Goal: Task Accomplishment & Management: Complete application form

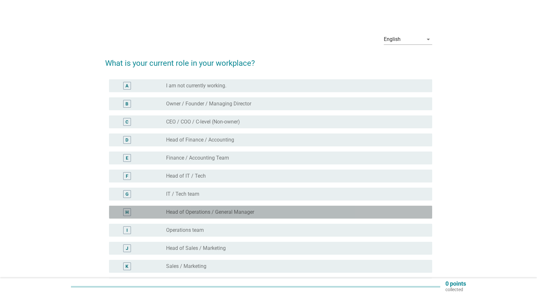
click at [246, 211] on label "Head of Operations / General Manager" at bounding box center [210, 212] width 88 height 6
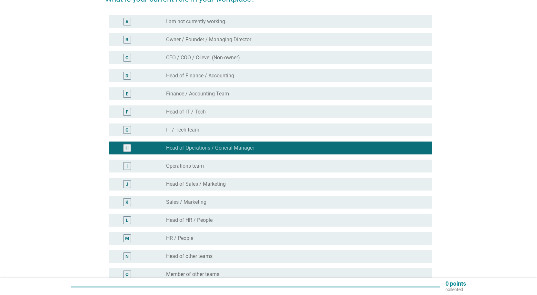
scroll to position [64, 0]
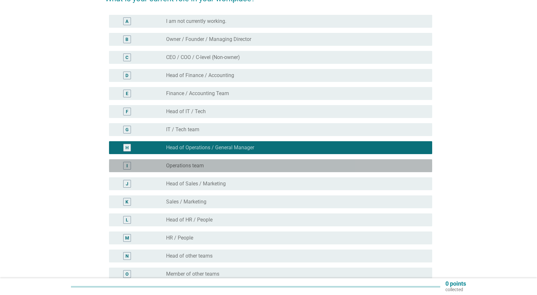
click at [253, 170] on div "I radio_button_unchecked Operations team" at bounding box center [270, 165] width 323 height 13
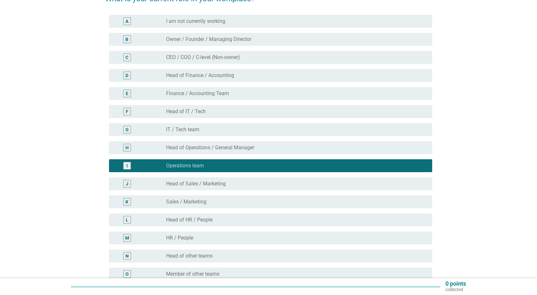
scroll to position [32, 0]
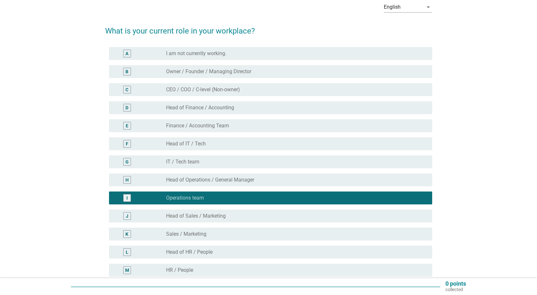
click at [252, 184] on div "H radio_button_unchecked Head of Operations / General Manager" at bounding box center [270, 179] width 323 height 13
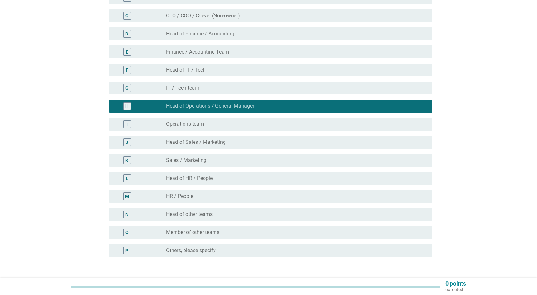
scroll to position [129, 0]
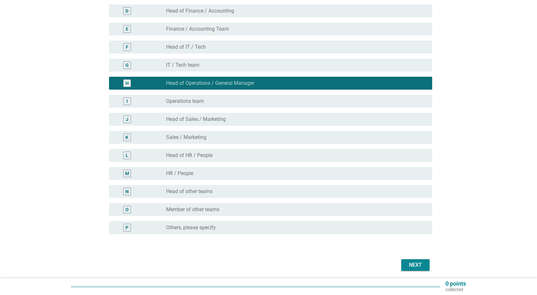
click at [412, 262] on div "Next" at bounding box center [415, 265] width 18 height 8
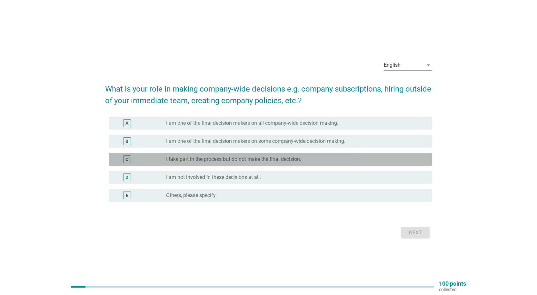
click at [258, 158] on label "I take part in the process but do not make the final decision." at bounding box center [233, 159] width 135 height 6
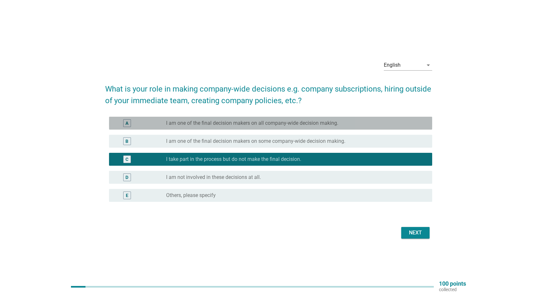
click at [238, 124] on label "I am one of the final decision makers on all company-wide decision making." at bounding box center [252, 123] width 172 height 6
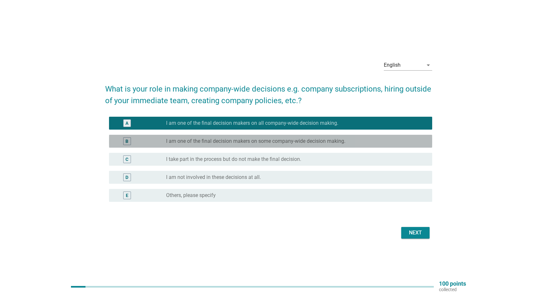
click at [234, 138] on label "I am one of the final decision makers on some company-wide decision making." at bounding box center [255, 141] width 179 height 6
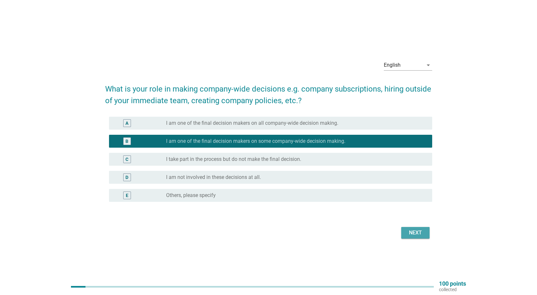
click at [419, 234] on div "Next" at bounding box center [415, 233] width 18 height 8
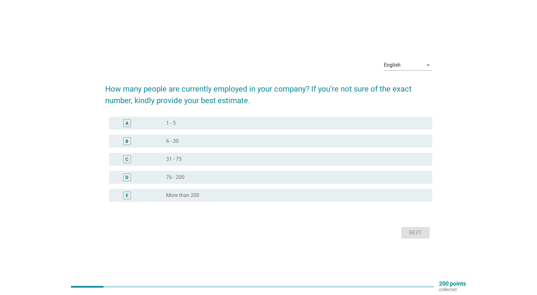
click at [210, 132] on div "B radio_button_unchecked 6 - 30" at bounding box center [268, 141] width 327 height 18
click at [209, 130] on div "A radio_button_unchecked 1 - 5" at bounding box center [268, 123] width 327 height 18
click at [209, 128] on div "A radio_button_unchecked 1 - 5" at bounding box center [270, 123] width 323 height 13
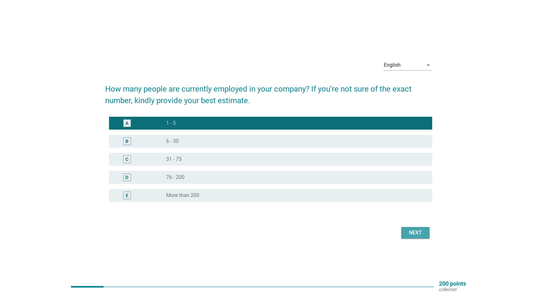
click at [420, 233] on div "Next" at bounding box center [415, 233] width 18 height 8
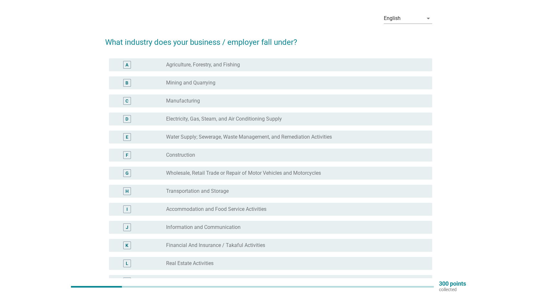
scroll to position [32, 0]
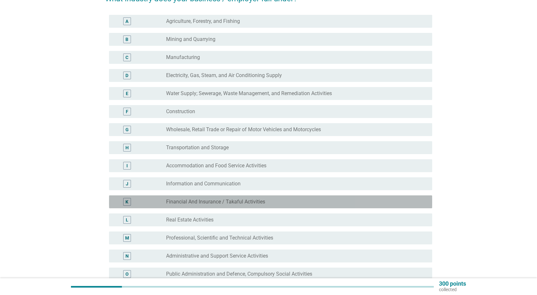
click at [266, 199] on div "radio_button_unchecked Financial And Insurance / Takaful Activities" at bounding box center [293, 202] width 255 height 6
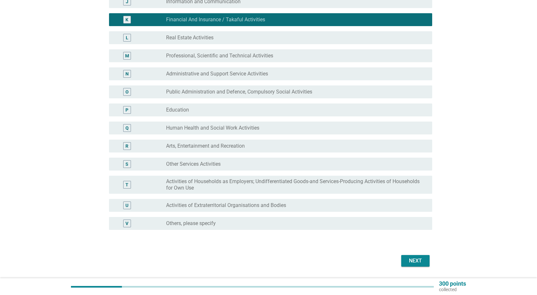
scroll to position [258, 0]
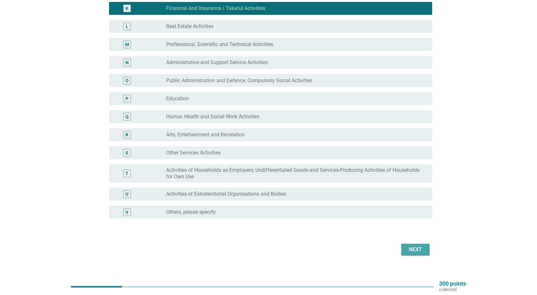
click at [415, 245] on button "Next" at bounding box center [415, 250] width 28 height 12
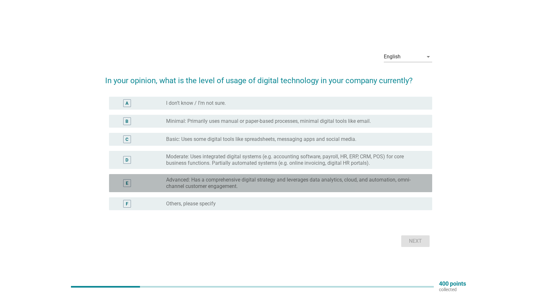
click at [184, 187] on label "Advanced: Has a comprehensive digital strategy and leverages data analytics, cl…" at bounding box center [293, 183] width 255 height 13
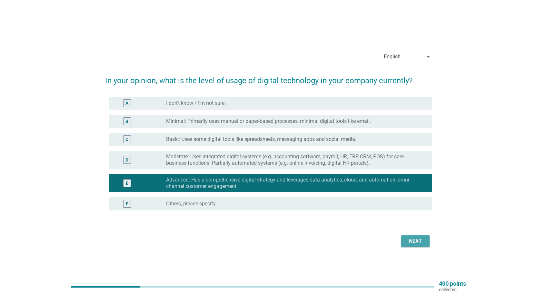
click at [414, 240] on div "Next" at bounding box center [415, 241] width 18 height 8
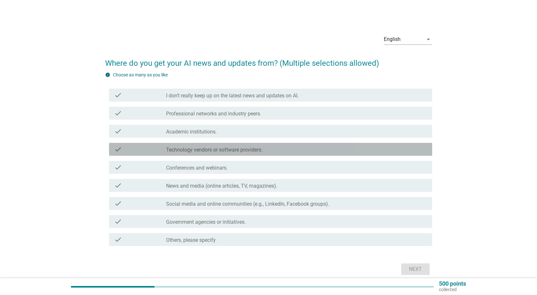
click at [203, 152] on label "Technology vendors or software providers." at bounding box center [214, 150] width 96 height 6
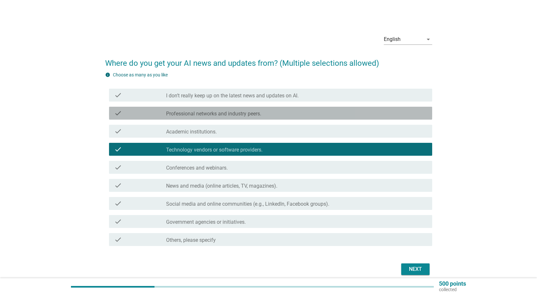
click at [199, 116] on label "Professional networks and industry peers." at bounding box center [213, 114] width 95 height 6
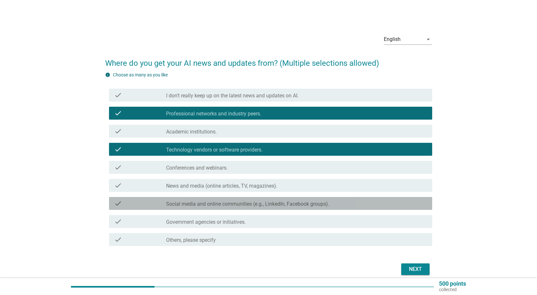
click at [187, 208] on div "check check_box_outline_blank Social media and online communities (e.g., Linked…" at bounding box center [270, 203] width 323 height 13
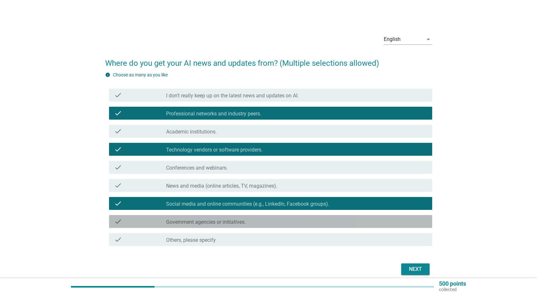
click at [300, 227] on div "check check_box_outline_blank Government agencies or initiatives." at bounding box center [270, 221] width 323 height 13
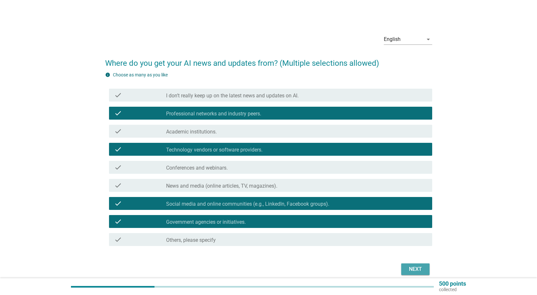
click at [425, 274] on button "Next" at bounding box center [415, 269] width 28 height 12
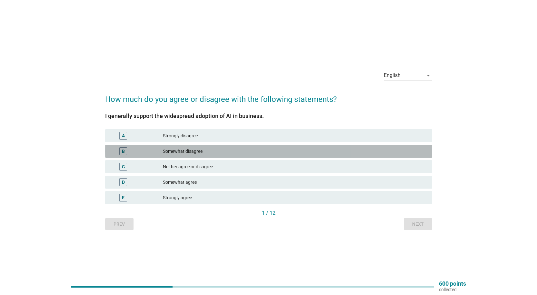
drag, startPoint x: 205, startPoint y: 151, endPoint x: 211, endPoint y: 164, distance: 14.4
click at [204, 151] on div "Somewhat disagree" at bounding box center [295, 151] width 264 height 8
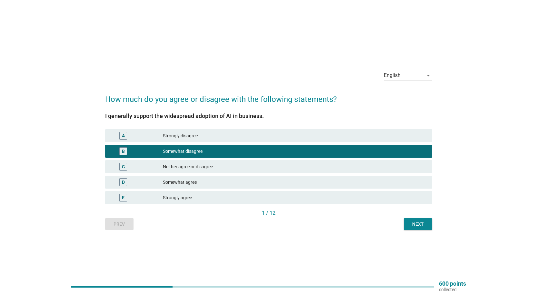
click at [406, 222] on button "Next" at bounding box center [418, 224] width 28 height 12
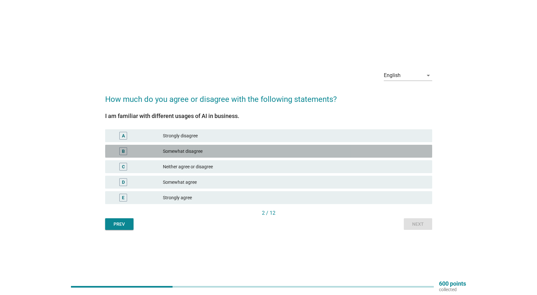
click at [222, 153] on div "Somewhat disagree" at bounding box center [295, 151] width 264 height 8
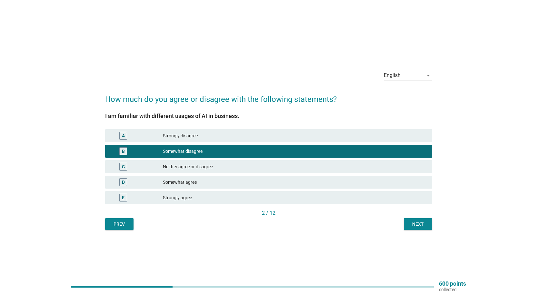
click at [421, 221] on div "Next" at bounding box center [418, 224] width 18 height 7
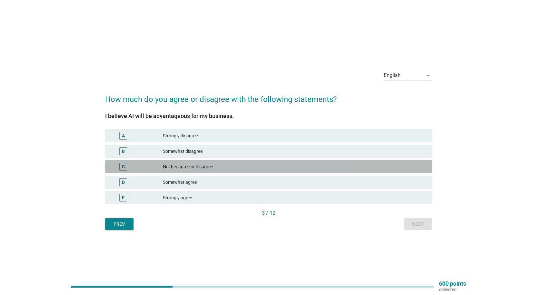
click at [213, 167] on div "Neither agree or disagree" at bounding box center [295, 167] width 264 height 8
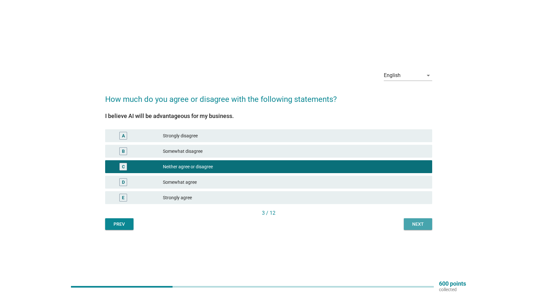
click at [426, 226] on div "Next" at bounding box center [418, 224] width 18 height 7
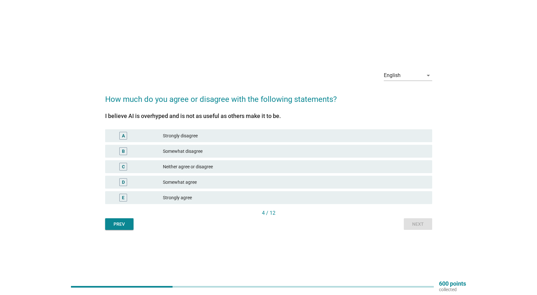
click at [200, 168] on div "Neither agree or disagree" at bounding box center [295, 167] width 264 height 8
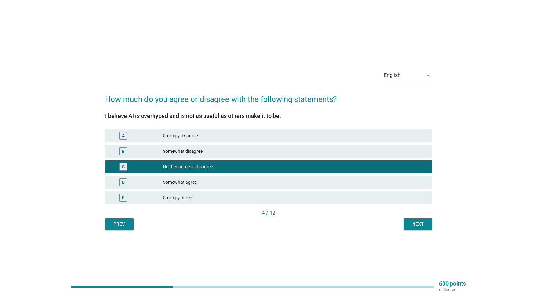
click at [434, 226] on div "English arrow_drop_down How much do you agree or disagree with the following st…" at bounding box center [268, 147] width 337 height 175
click at [426, 226] on div "Next" at bounding box center [418, 224] width 18 height 7
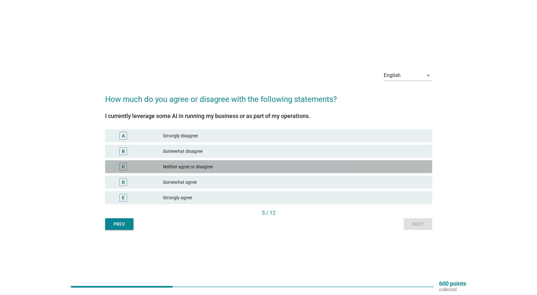
click at [196, 163] on div "C Neither agree or disagree" at bounding box center [268, 166] width 327 height 13
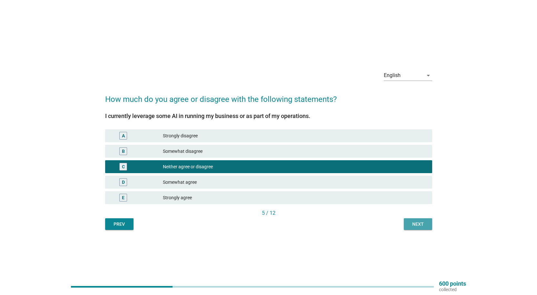
click at [418, 225] on div "Next" at bounding box center [418, 224] width 18 height 7
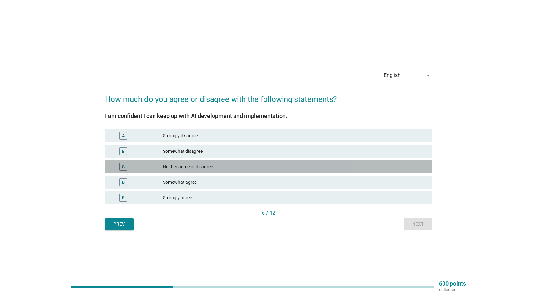
drag, startPoint x: 223, startPoint y: 164, endPoint x: 223, endPoint y: 167, distance: 3.5
click at [222, 164] on div "Neither agree or disagree" at bounding box center [295, 167] width 264 height 8
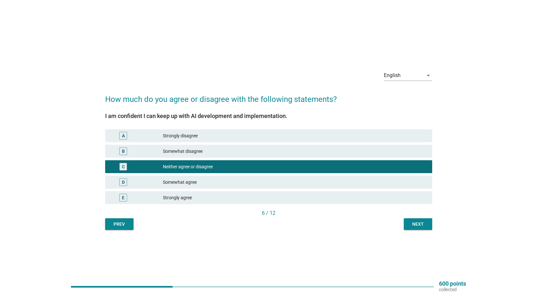
click at [426, 220] on button "Next" at bounding box center [418, 224] width 28 height 12
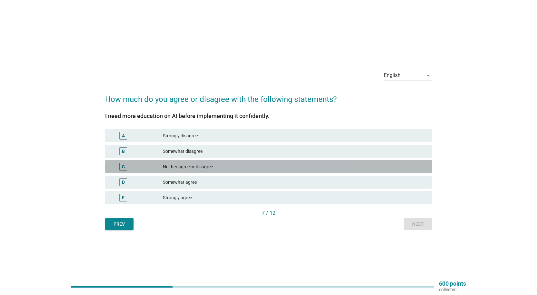
click at [233, 169] on div "Neither agree or disagree" at bounding box center [295, 167] width 264 height 8
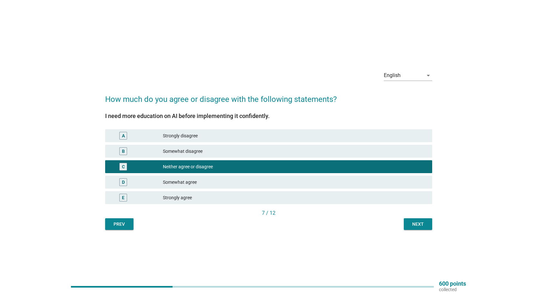
click at [415, 224] on div "Next" at bounding box center [418, 224] width 18 height 7
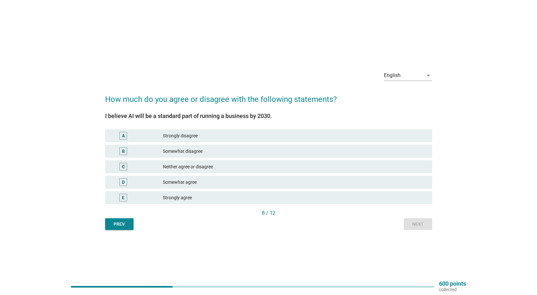
click at [187, 165] on div "Neither agree or disagree" at bounding box center [295, 167] width 264 height 8
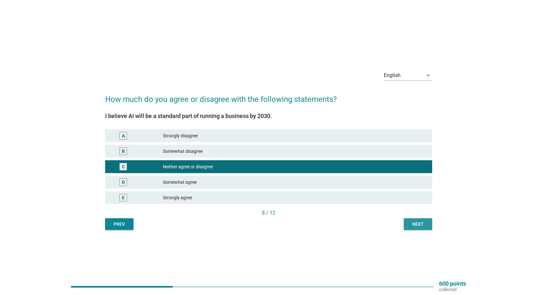
drag, startPoint x: 420, startPoint y: 221, endPoint x: 237, endPoint y: 164, distance: 191.2
click at [237, 164] on div "I believe AI will be a standard part of running a business by 2030. A Strongly …" at bounding box center [268, 167] width 327 height 125
click at [220, 152] on div "Somewhat disagree" at bounding box center [295, 151] width 264 height 8
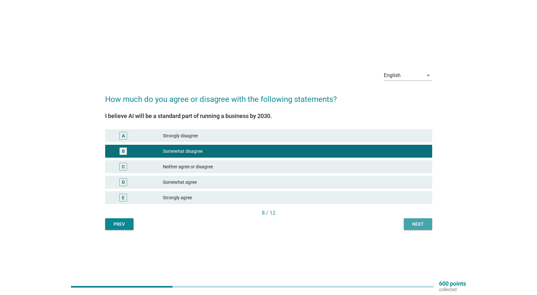
click at [418, 223] on div "Next" at bounding box center [418, 224] width 18 height 7
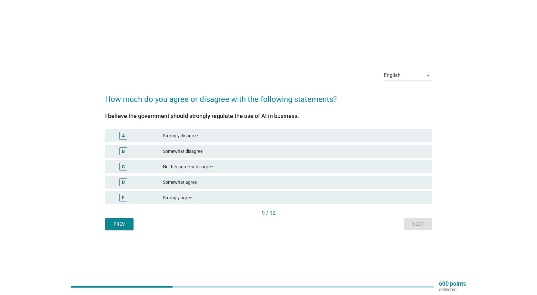
click at [200, 153] on div "Somewhat disagree" at bounding box center [295, 151] width 264 height 8
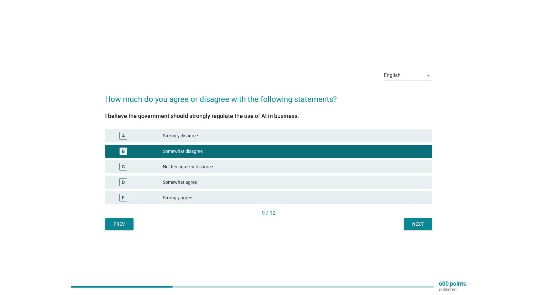
click at [422, 223] on div "Next" at bounding box center [418, 224] width 18 height 7
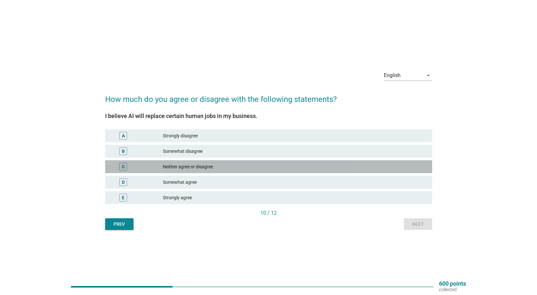
click at [204, 164] on div "Neither agree or disagree" at bounding box center [295, 167] width 264 height 8
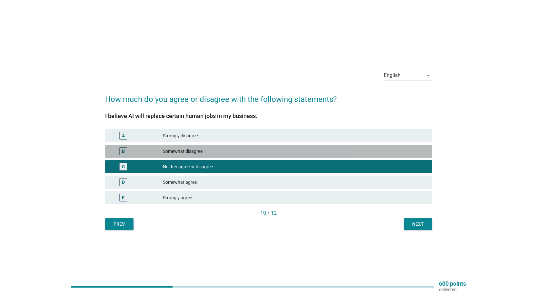
click at [205, 153] on div "Somewhat disagree" at bounding box center [295, 151] width 264 height 8
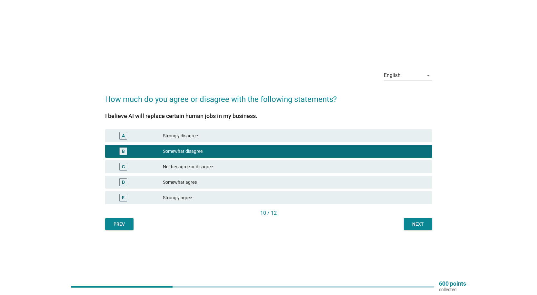
click at [220, 141] on div "A Strongly disagree" at bounding box center [268, 135] width 327 height 13
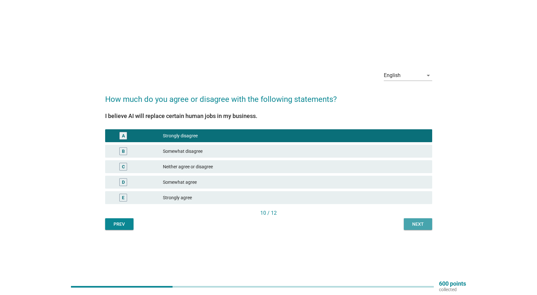
click at [414, 223] on div "Next" at bounding box center [418, 224] width 18 height 7
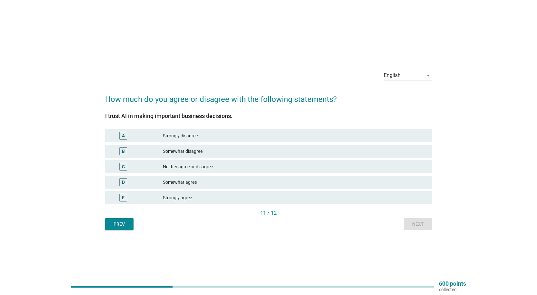
click at [207, 158] on div "B Somewhat disagree" at bounding box center [269, 151] width 330 height 15
click at [206, 155] on div "Somewhat disagree" at bounding box center [295, 151] width 264 height 8
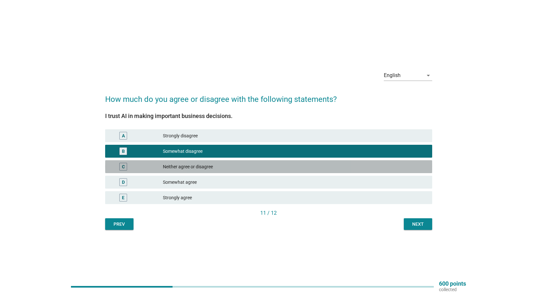
click at [205, 165] on div "Neither agree or disagree" at bounding box center [295, 167] width 264 height 8
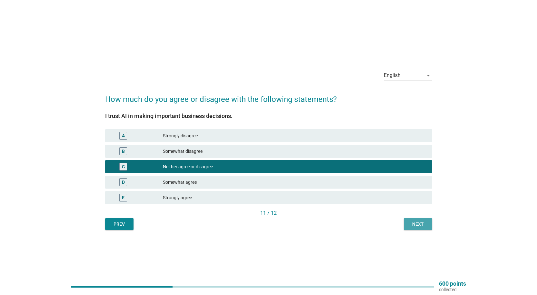
click at [423, 220] on button "Next" at bounding box center [418, 224] width 28 height 12
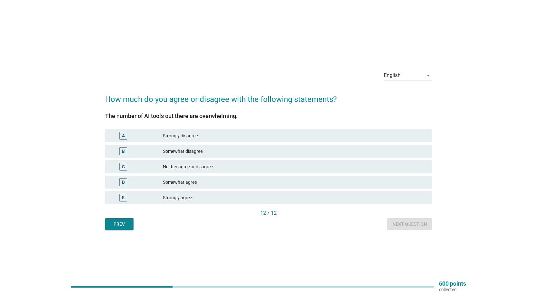
click at [205, 160] on div "C Neither agree or disagree" at bounding box center [269, 166] width 330 height 15
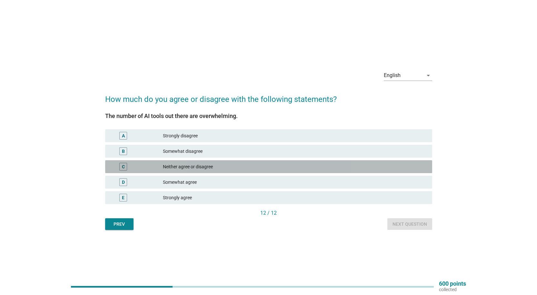
click at [209, 163] on div "Neither agree or disagree" at bounding box center [295, 167] width 264 height 8
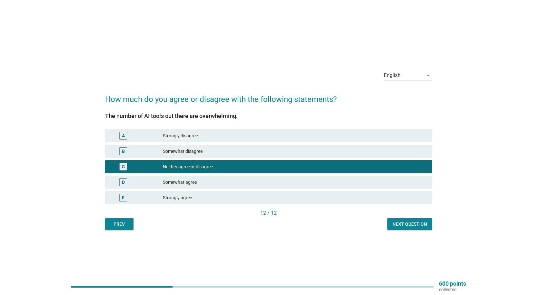
click at [401, 231] on div "English arrow_drop_down How much do you agree or disagree with the following st…" at bounding box center [268, 147] width 337 height 175
click at [401, 226] on div "Next question" at bounding box center [409, 224] width 35 height 7
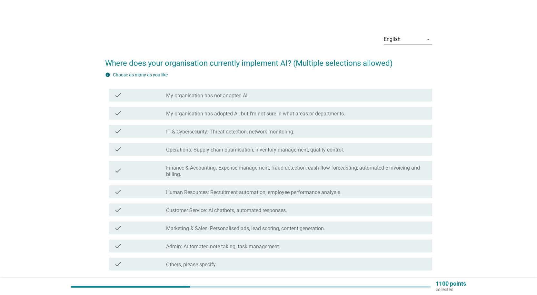
scroll to position [32, 0]
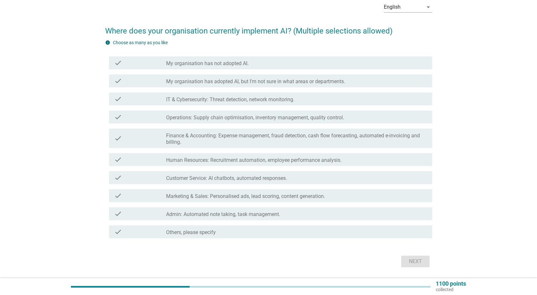
click at [203, 173] on div "check check_box_outline_blank Customer Service: AI chatbots, automated response…" at bounding box center [270, 177] width 323 height 13
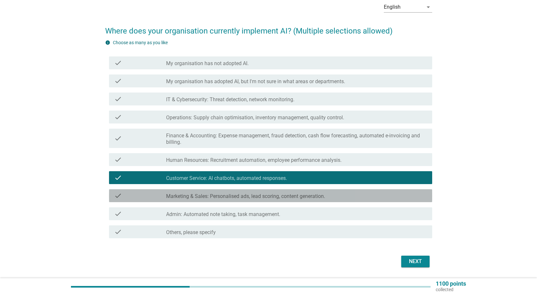
click at [154, 196] on div "check" at bounding box center [140, 196] width 52 height 8
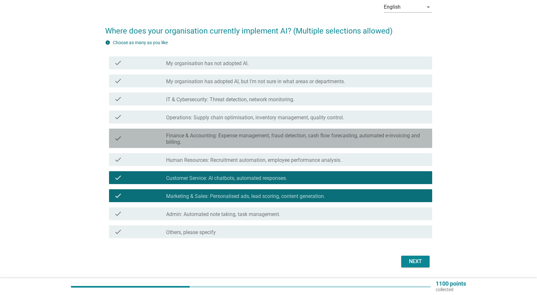
click at [201, 130] on div "check check_box_outline_blank Finance & Accounting: Expense management, fraud d…" at bounding box center [270, 138] width 323 height 19
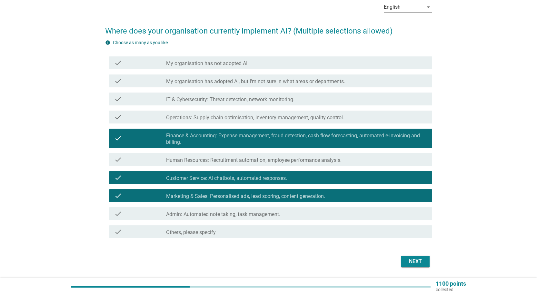
click at [418, 263] on div "Next" at bounding box center [415, 262] width 18 height 8
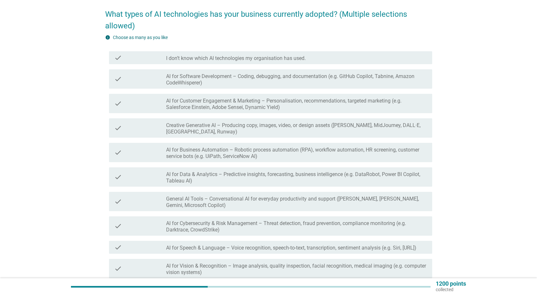
scroll to position [64, 0]
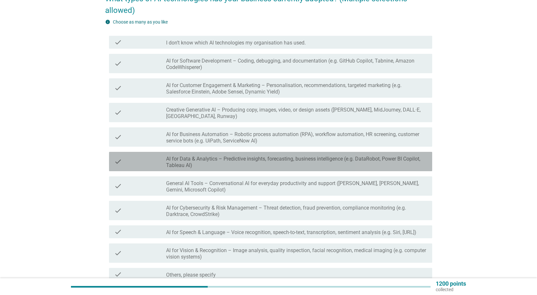
click at [228, 168] on label "AI for Data & Analytics – Predictive insights, forecasting, business intelligen…" at bounding box center [296, 162] width 261 height 13
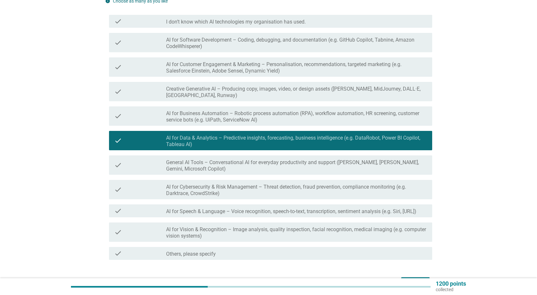
scroll to position [97, 0]
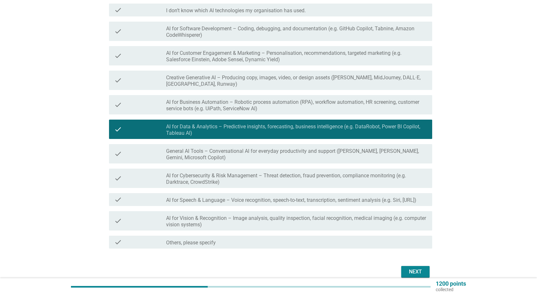
click at [225, 198] on label "AI for Speech & Language – Voice recognition, speech-to-text, transcription, se…" at bounding box center [291, 200] width 250 height 6
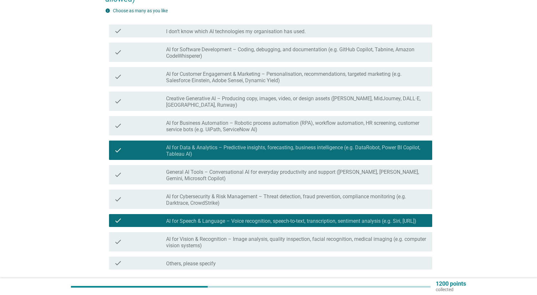
scroll to position [64, 0]
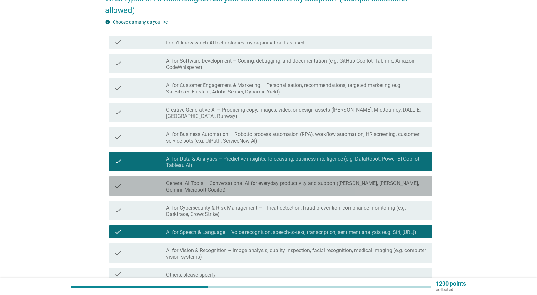
click at [365, 182] on label "General AI Tools – Conversational AI for everyday productivity and support ([PE…" at bounding box center [296, 186] width 261 height 13
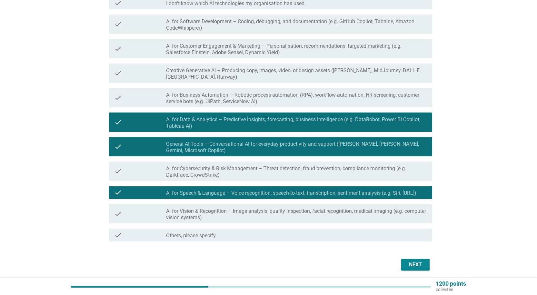
scroll to position [127, 0]
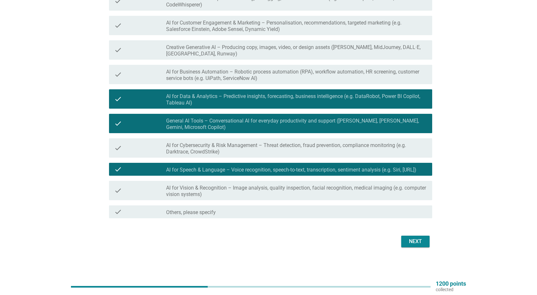
click at [401, 237] on button "Next" at bounding box center [415, 242] width 28 height 12
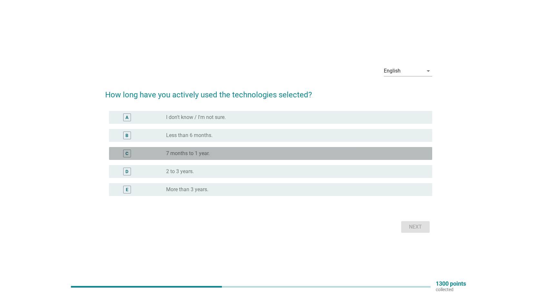
click at [201, 152] on label "7 months to 1 year." at bounding box center [188, 153] width 44 height 6
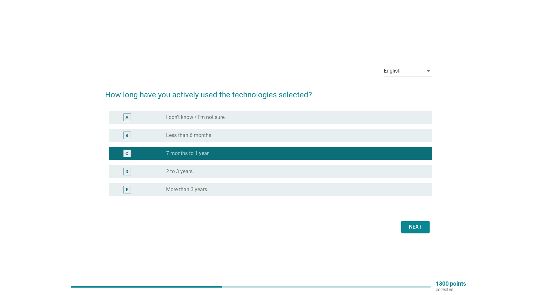
click at [417, 238] on div "English arrow_drop_down How long have you actively used the technologies select…" at bounding box center [268, 147] width 337 height 184
click at [414, 230] on div "Next" at bounding box center [415, 227] width 18 height 8
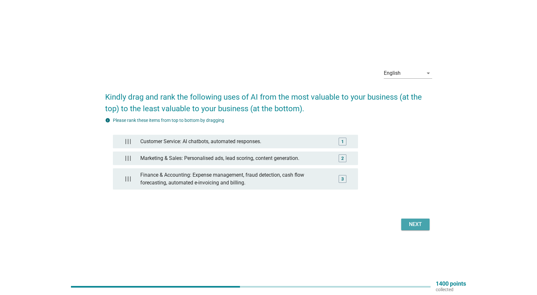
click at [425, 222] on button "Next" at bounding box center [415, 225] width 28 height 12
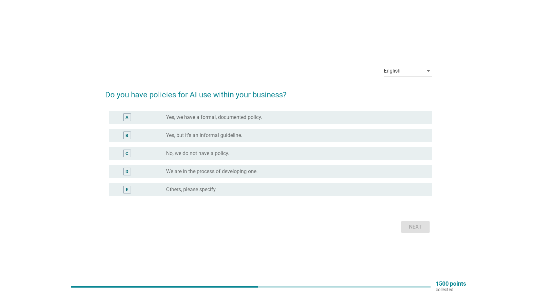
click at [214, 158] on div "C radio_button_unchecked No, we do not have a policy." at bounding box center [270, 153] width 323 height 13
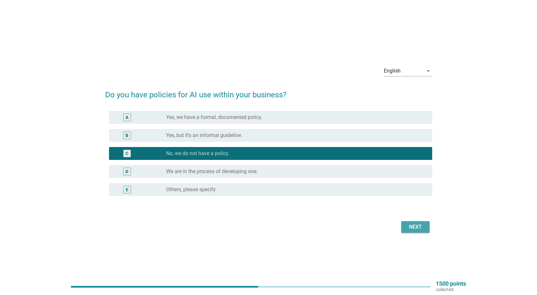
click at [418, 225] on div "Next" at bounding box center [415, 227] width 18 height 8
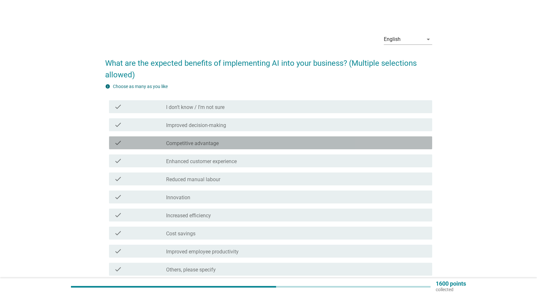
click at [247, 139] on div "check_box_outline_blank Competitive advantage" at bounding box center [296, 143] width 261 height 8
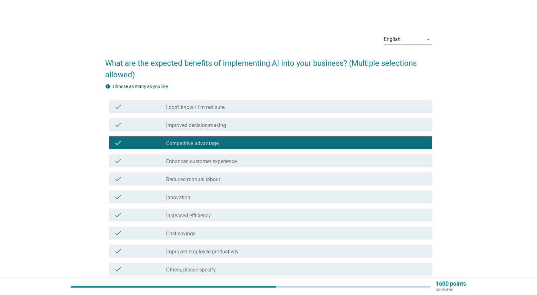
click at [241, 158] on div "check_box_outline_blank Enhanced customer experience" at bounding box center [296, 161] width 261 height 8
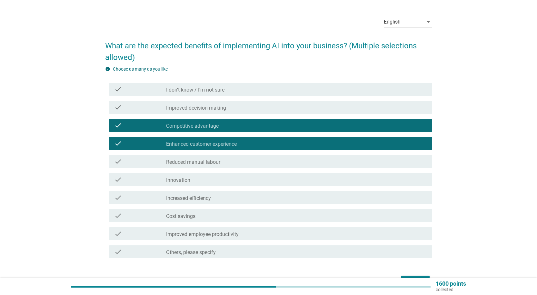
scroll to position [32, 0]
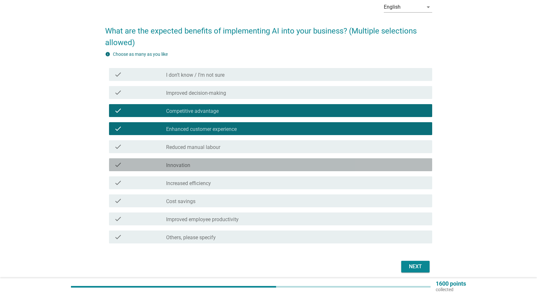
click at [238, 171] on div "check check_box_outline_blank Innovation" at bounding box center [270, 164] width 323 height 13
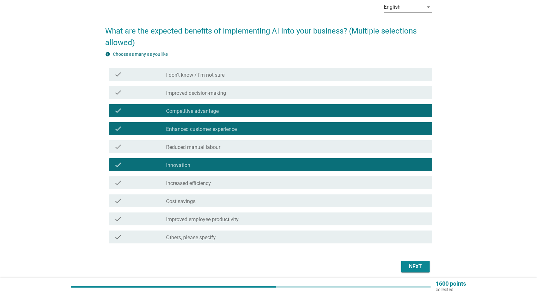
click at [235, 203] on div "check_box_outline_blank Cost savings" at bounding box center [296, 201] width 261 height 8
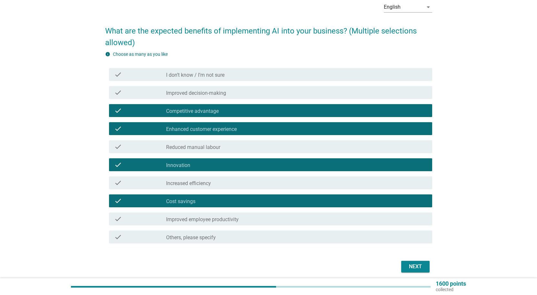
click at [437, 265] on div "English arrow_drop_down What are the expected benefits of implementing AI into …" at bounding box center [268, 136] width 506 height 288
click at [417, 267] on div "Next" at bounding box center [415, 267] width 18 height 8
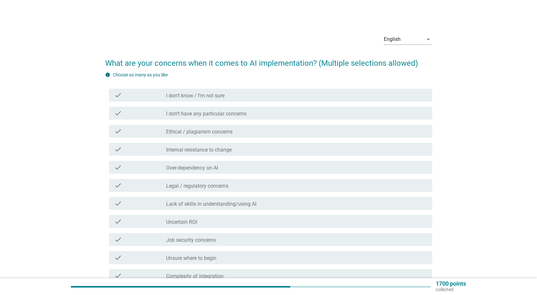
click at [253, 183] on div "check_box_outline_blank Legal / regulatory concerns" at bounding box center [296, 186] width 261 height 8
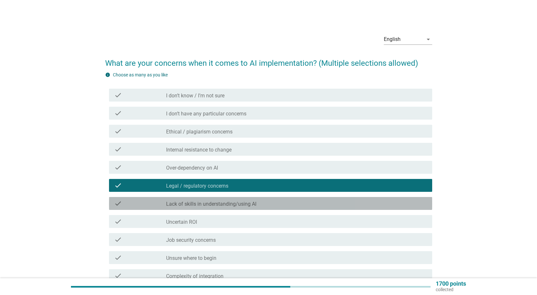
click at [207, 208] on div "check check_box_outline_blank Lack of skills in understanding/using AI" at bounding box center [270, 203] width 323 height 13
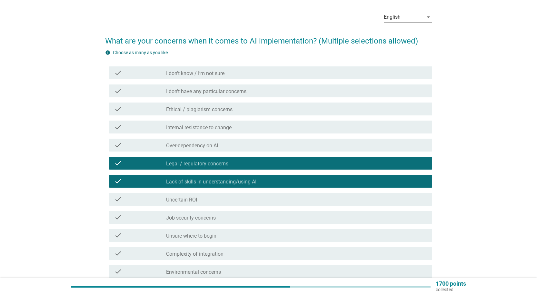
scroll to position [32, 0]
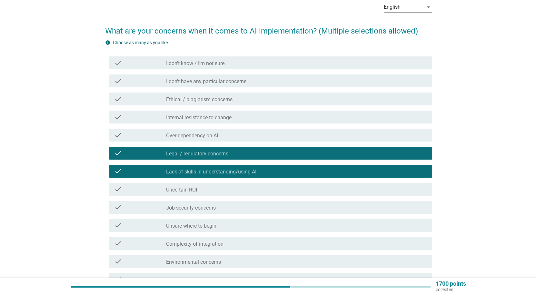
click at [245, 198] on div "check check_box_outline_blank Uncertain ROI" at bounding box center [268, 189] width 327 height 18
click at [244, 205] on div "check_box_outline_blank Job security concerns" at bounding box center [296, 207] width 261 height 8
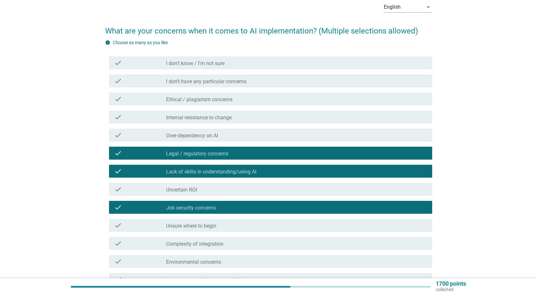
click at [243, 196] on div "check check_box_outline_blank Uncertain ROI" at bounding box center [268, 189] width 327 height 18
click at [245, 194] on div "check check_box_outline_blank Uncertain ROI" at bounding box center [270, 189] width 323 height 13
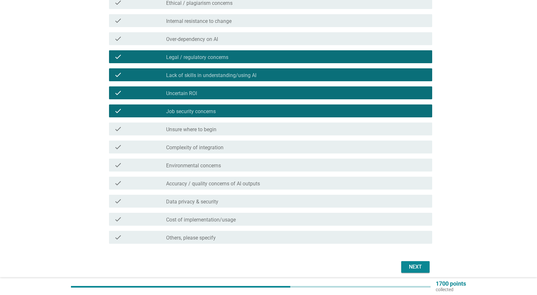
scroll to position [129, 0]
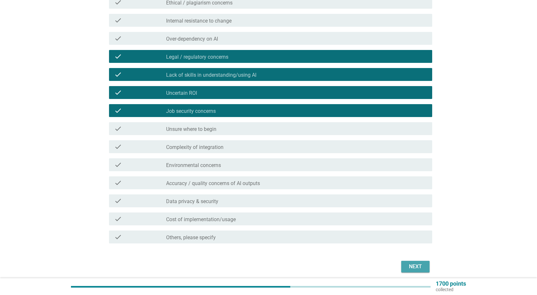
click at [418, 267] on div "Next" at bounding box center [415, 267] width 18 height 8
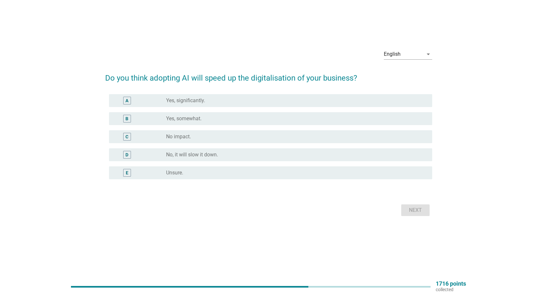
scroll to position [0, 0]
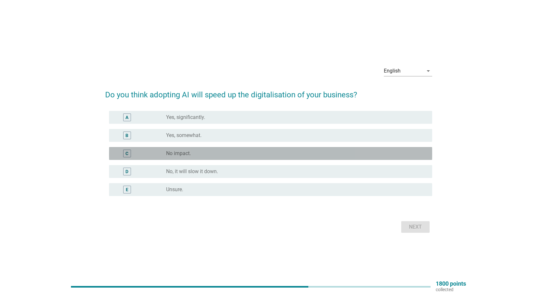
click at [198, 150] on div "radio_button_unchecked No impact." at bounding box center [296, 154] width 261 height 8
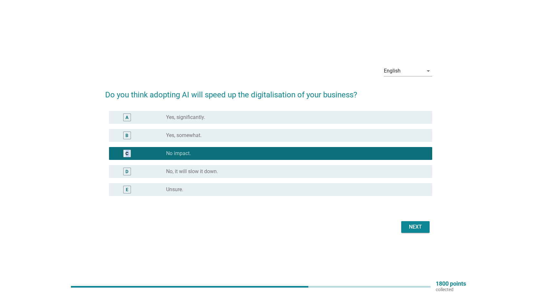
click at [208, 144] on div "A radio_button_unchecked Yes, significantly. B radio_button_unchecked Yes, some…" at bounding box center [268, 153] width 327 height 90
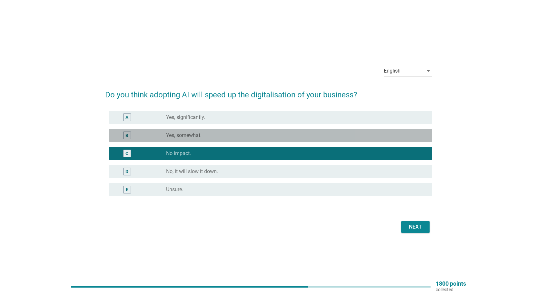
click at [212, 141] on div "B radio_button_unchecked Yes, somewhat." at bounding box center [270, 135] width 323 height 13
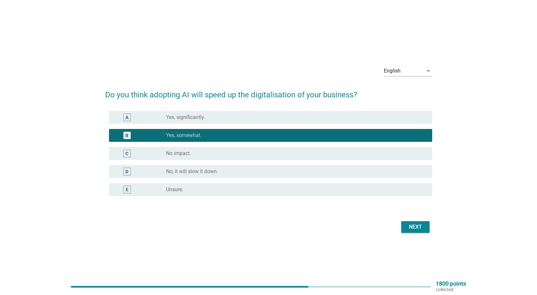
click at [411, 226] on div "Next" at bounding box center [415, 227] width 18 height 8
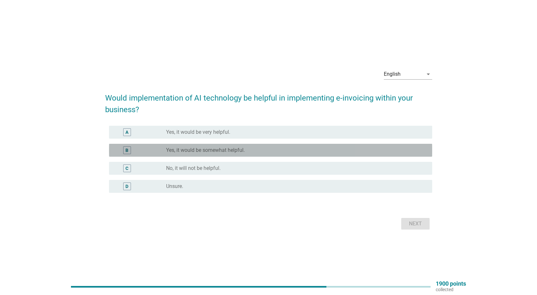
click at [222, 153] on div "radio_button_unchecked Yes, it would be somewhat helpful." at bounding box center [296, 150] width 261 height 8
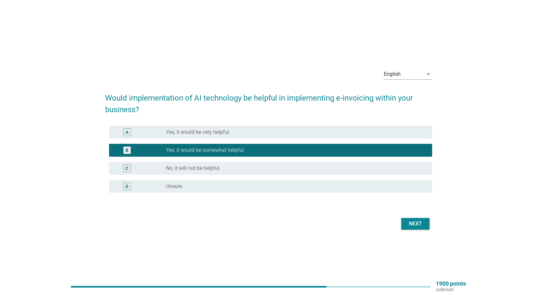
click at [413, 223] on div "Next" at bounding box center [415, 224] width 18 height 8
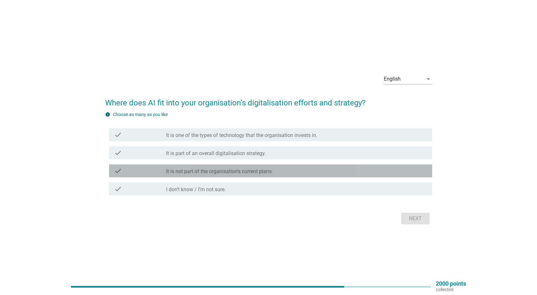
click at [224, 175] on div "check check_box_outline_blank It is not part of the organisation’s current plan…" at bounding box center [270, 170] width 323 height 13
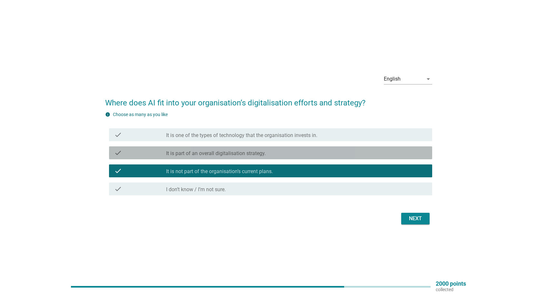
click at [260, 158] on div "check check_box_outline_blank It is part of an overall digitalisation strategy." at bounding box center [270, 152] width 323 height 13
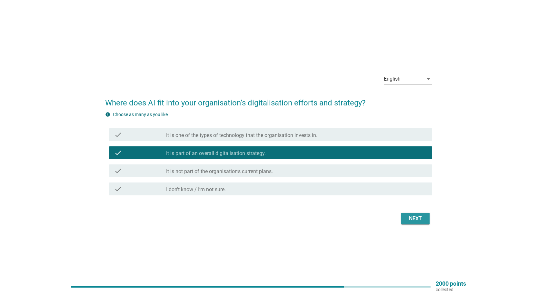
click at [424, 221] on button "Next" at bounding box center [415, 219] width 28 height 12
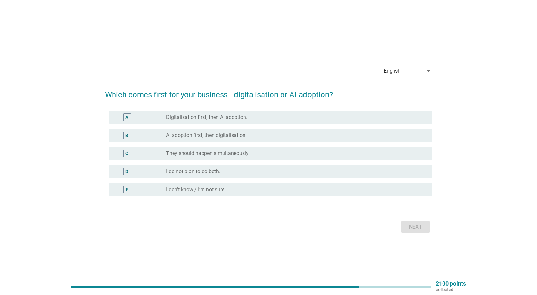
click at [240, 157] on div "C radio_button_unchecked They should happen simultaneously." at bounding box center [270, 153] width 323 height 13
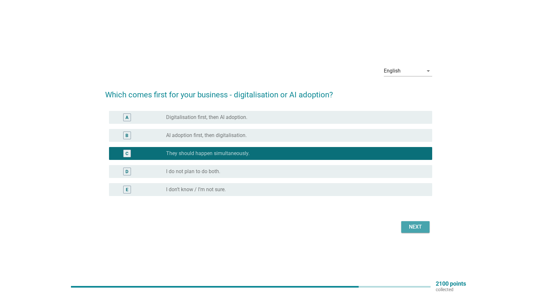
click at [414, 231] on button "Next" at bounding box center [415, 227] width 28 height 12
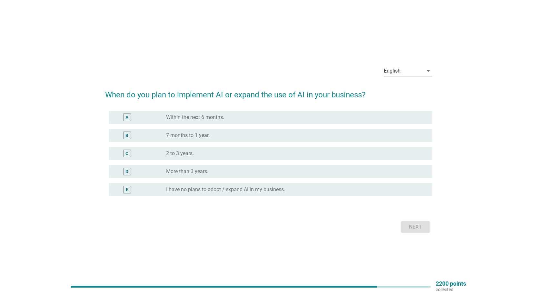
click at [228, 118] on div "radio_button_unchecked Within the next 6 months." at bounding box center [293, 117] width 255 height 6
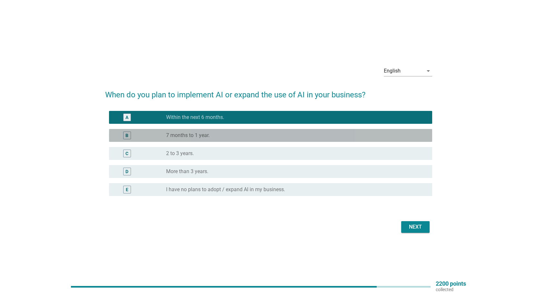
click at [231, 135] on div "radio_button_unchecked 7 months to 1 year." at bounding box center [293, 135] width 255 height 6
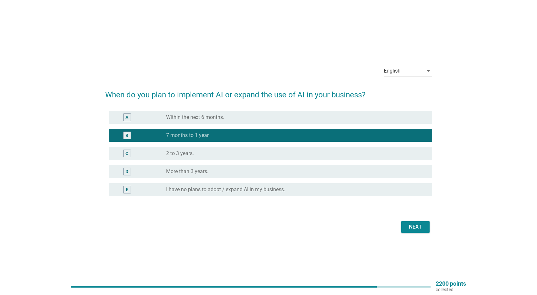
click at [412, 216] on form "When do you plan to implement AI or expand the use of AI in your business? A ra…" at bounding box center [268, 159] width 327 height 152
click at [417, 224] on div "Next" at bounding box center [415, 227] width 18 height 8
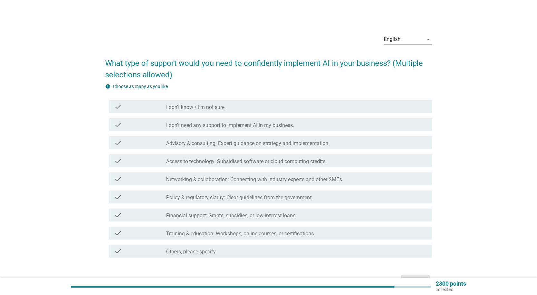
click at [250, 160] on label "Access to technology: Subsidised software or cloud computing credits." at bounding box center [246, 161] width 161 height 6
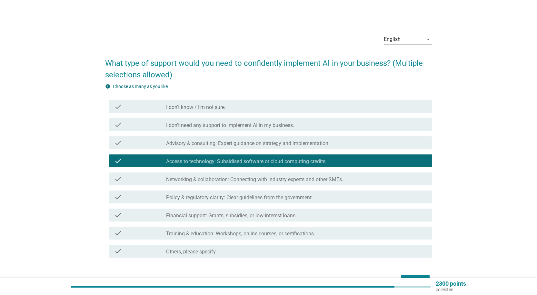
click at [246, 179] on label "Networking & collaboration: Connecting with industry experts and other SMEs." at bounding box center [254, 179] width 177 height 6
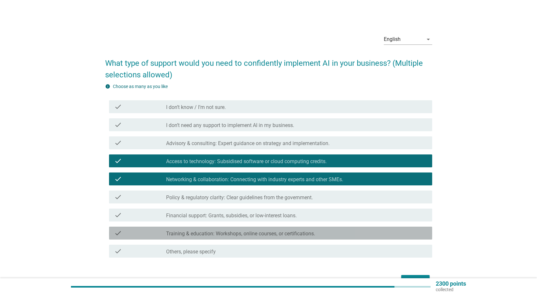
click at [229, 237] on div "check check_box_outline_blank Training & education: Workshops, online courses, …" at bounding box center [270, 233] width 323 height 13
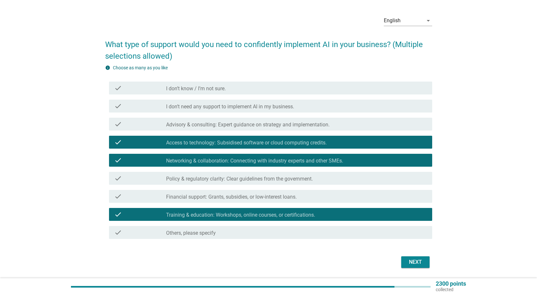
scroll to position [39, 0]
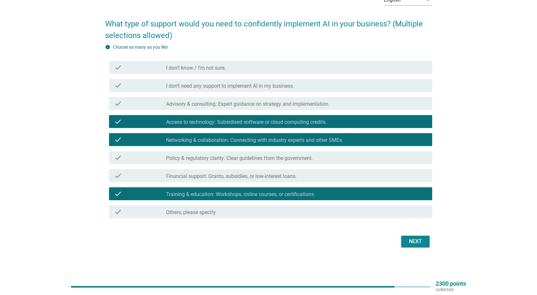
drag, startPoint x: 432, startPoint y: 248, endPoint x: 424, endPoint y: 247, distance: 8.1
click at [431, 248] on div "English arrow_drop_down What type of support would you need to confidently impl…" at bounding box center [268, 120] width 337 height 270
click at [422, 245] on button "Next" at bounding box center [415, 242] width 28 height 12
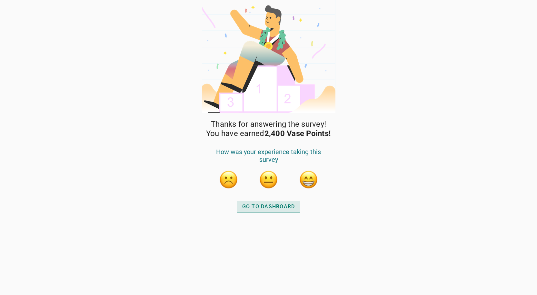
drag, startPoint x: 257, startPoint y: 205, endPoint x: 353, endPoint y: 109, distance: 136.1
click at [357, 111] on div "Thanks for answering the survey! You have earned 2,400 Vase Points! How was you…" at bounding box center [268, 147] width 537 height 295
